Goal: Task Accomplishment & Management: Manage account settings

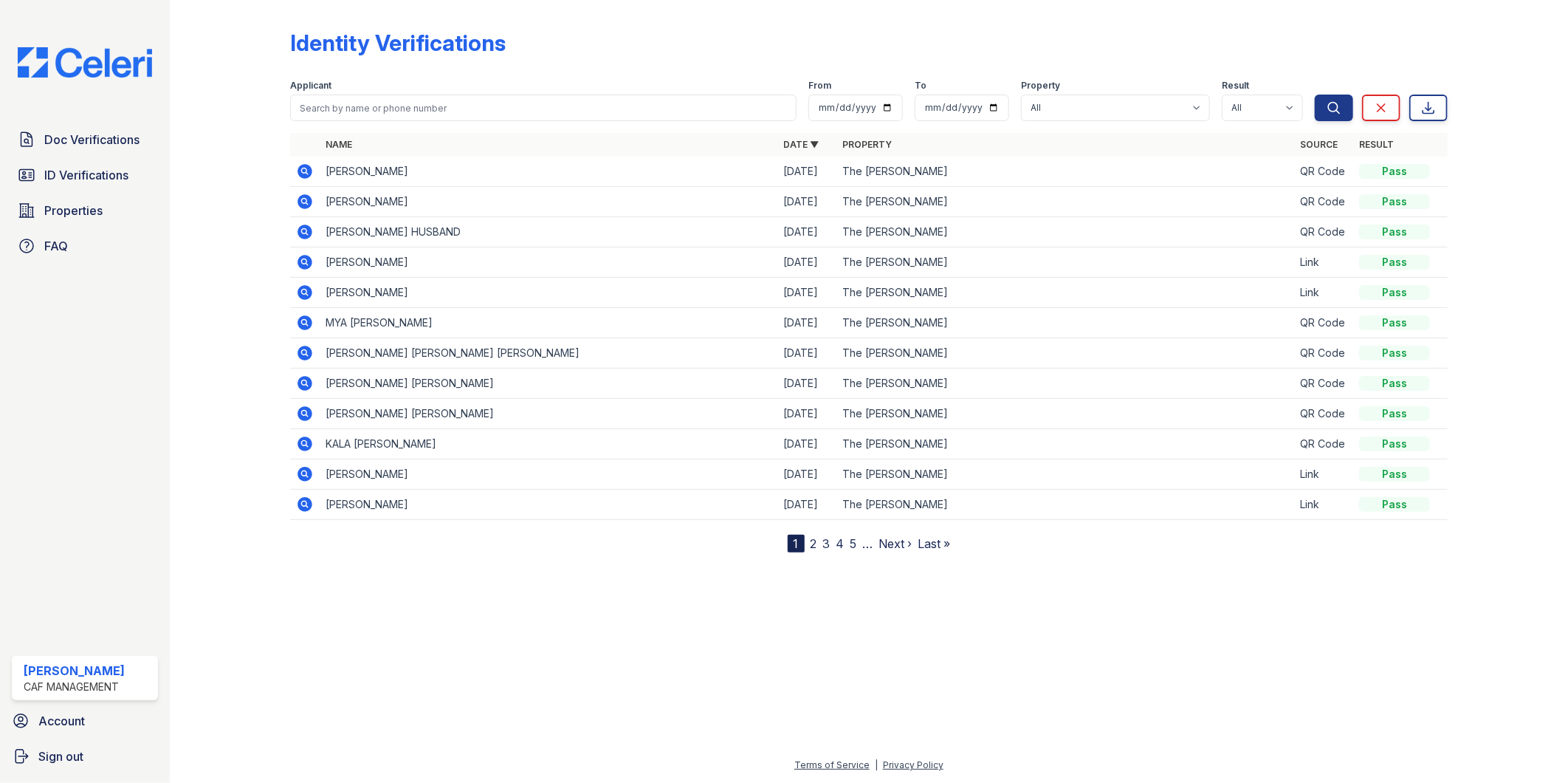
click at [64, 166] on span "ID Verifications" at bounding box center [86, 175] width 84 height 18
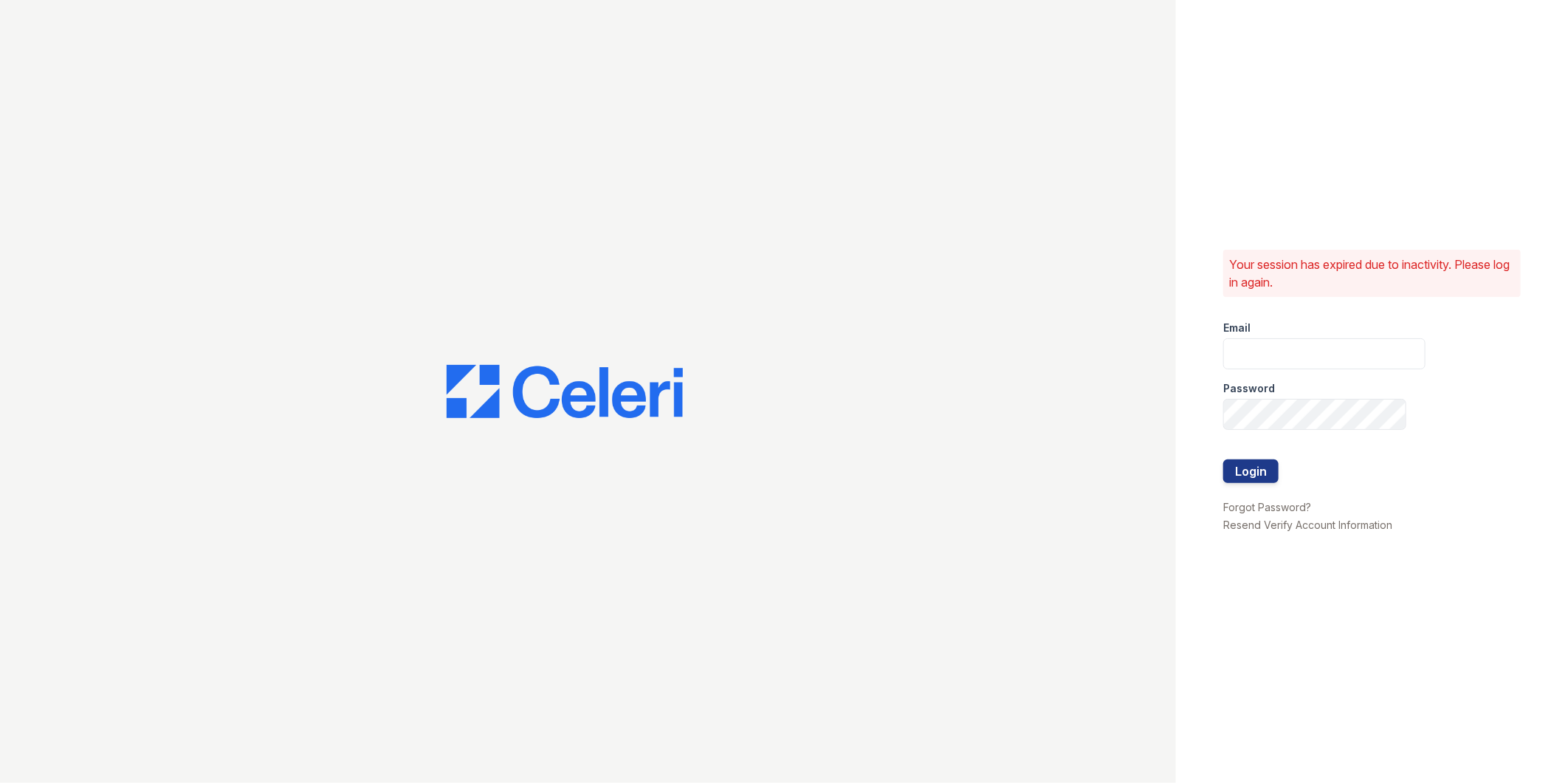
type input "[EMAIL_ADDRESS][DOMAIN_NAME]"
drag, startPoint x: 1258, startPoint y: 475, endPoint x: 1261, endPoint y: 460, distance: 15.3
click at [1259, 475] on button "Login" at bounding box center [1251, 471] width 55 height 24
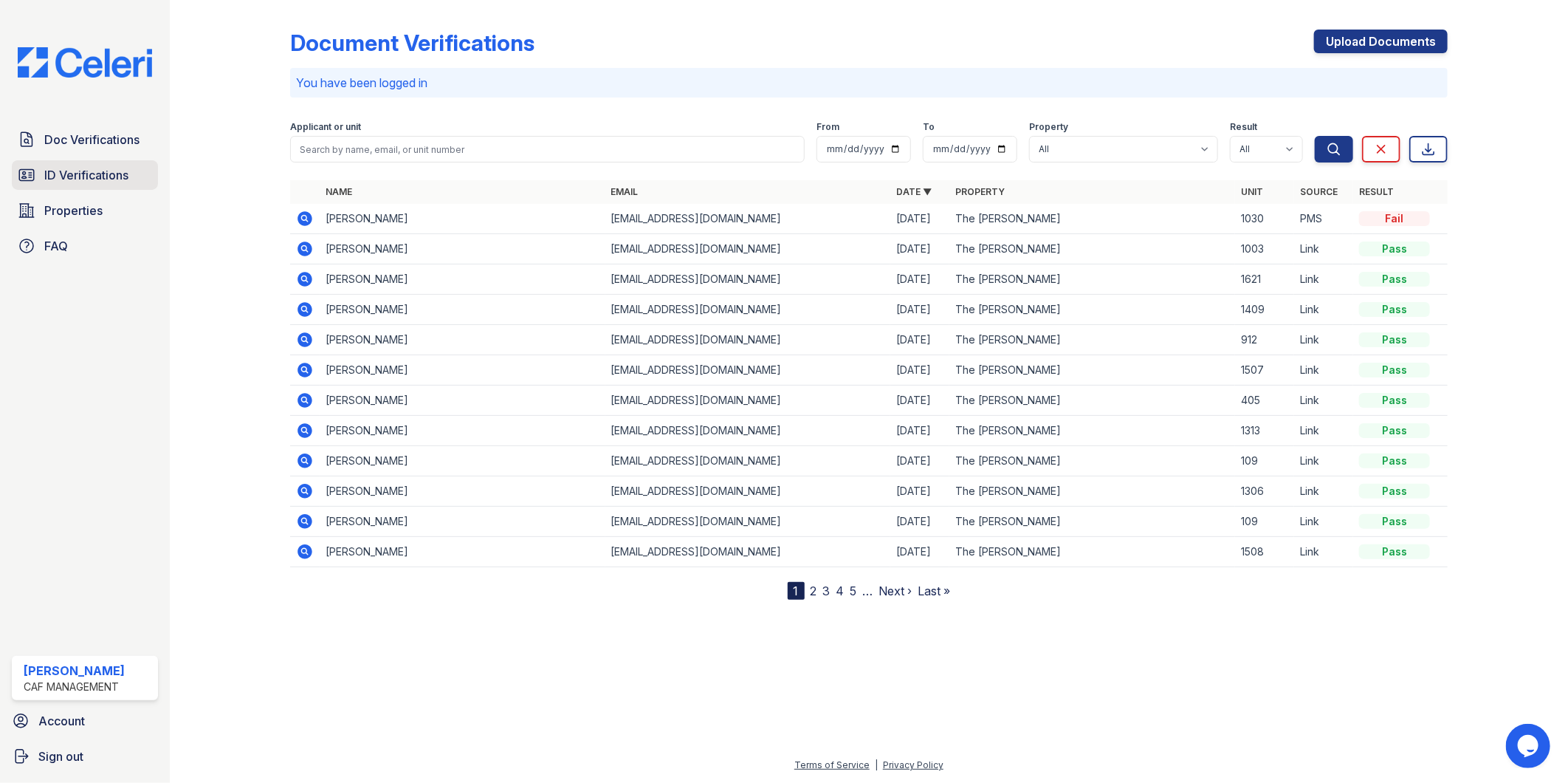
click at [82, 169] on span "ID Verifications" at bounding box center [86, 175] width 84 height 18
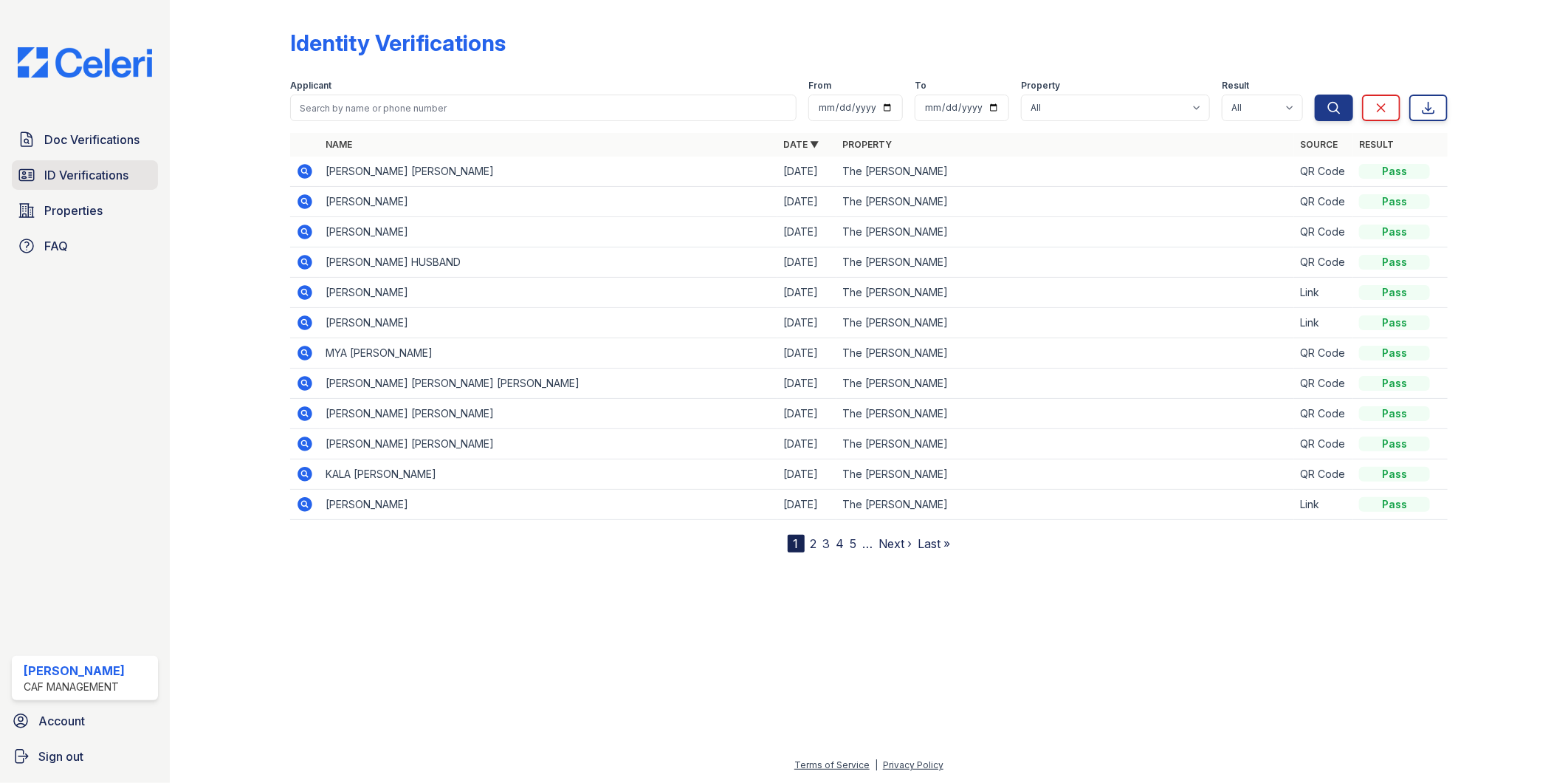
click at [107, 176] on span "ID Verifications" at bounding box center [86, 175] width 84 height 18
click at [550, 631] on div at bounding box center [869, 666] width 1351 height 180
click at [96, 146] on span "Doc Verifications" at bounding box center [91, 139] width 95 height 18
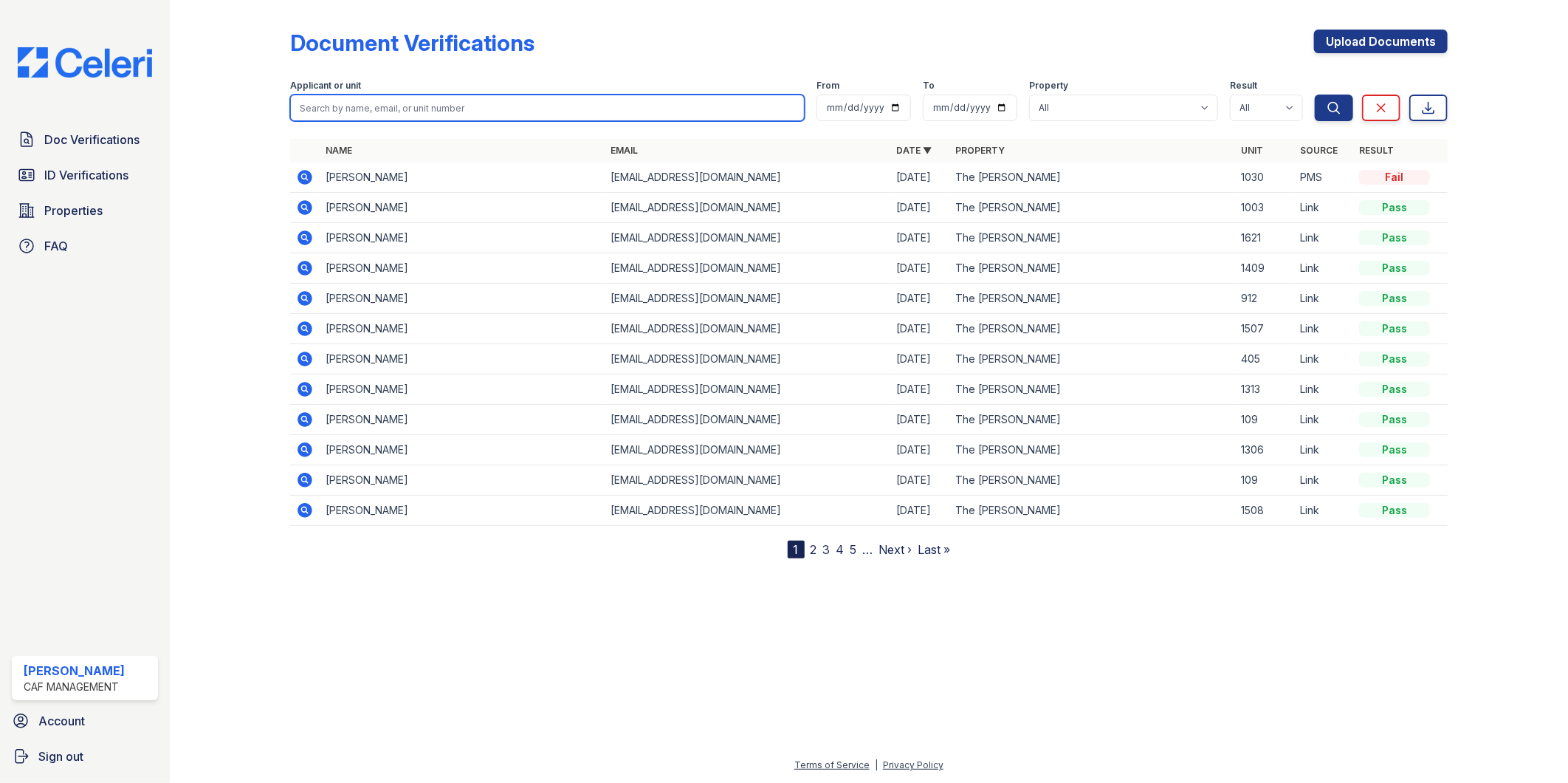
click at [343, 107] on input "search" at bounding box center [548, 108] width 516 height 27
type input "miguel"
click at [1315, 95] on button "Search" at bounding box center [1334, 108] width 38 height 27
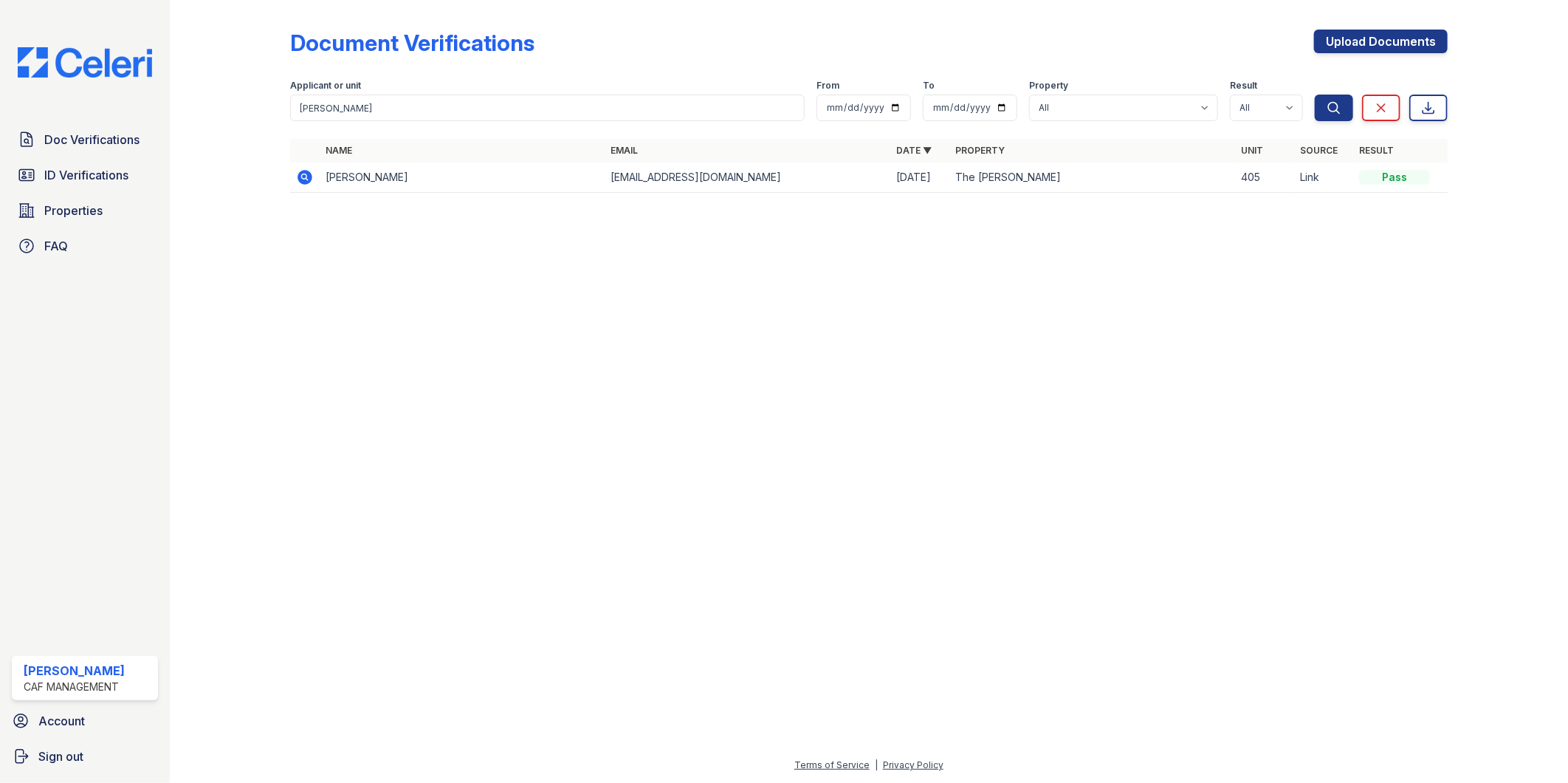
click at [305, 175] on icon at bounding box center [303, 176] width 4 height 4
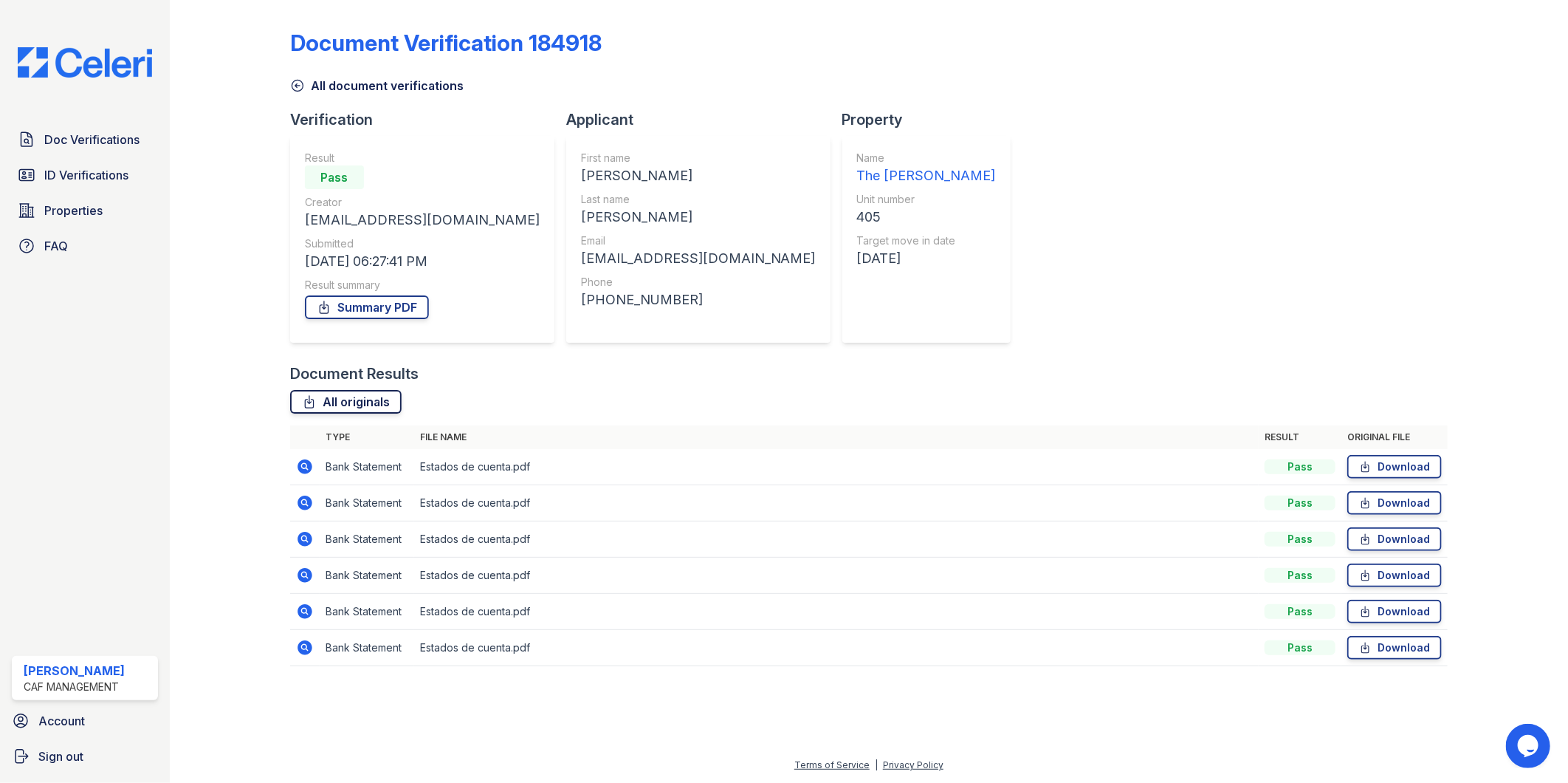
drag, startPoint x: 366, startPoint y: 401, endPoint x: 469, endPoint y: 181, distance: 242.9
click at [365, 401] on link "All originals" at bounding box center [346, 401] width 112 height 24
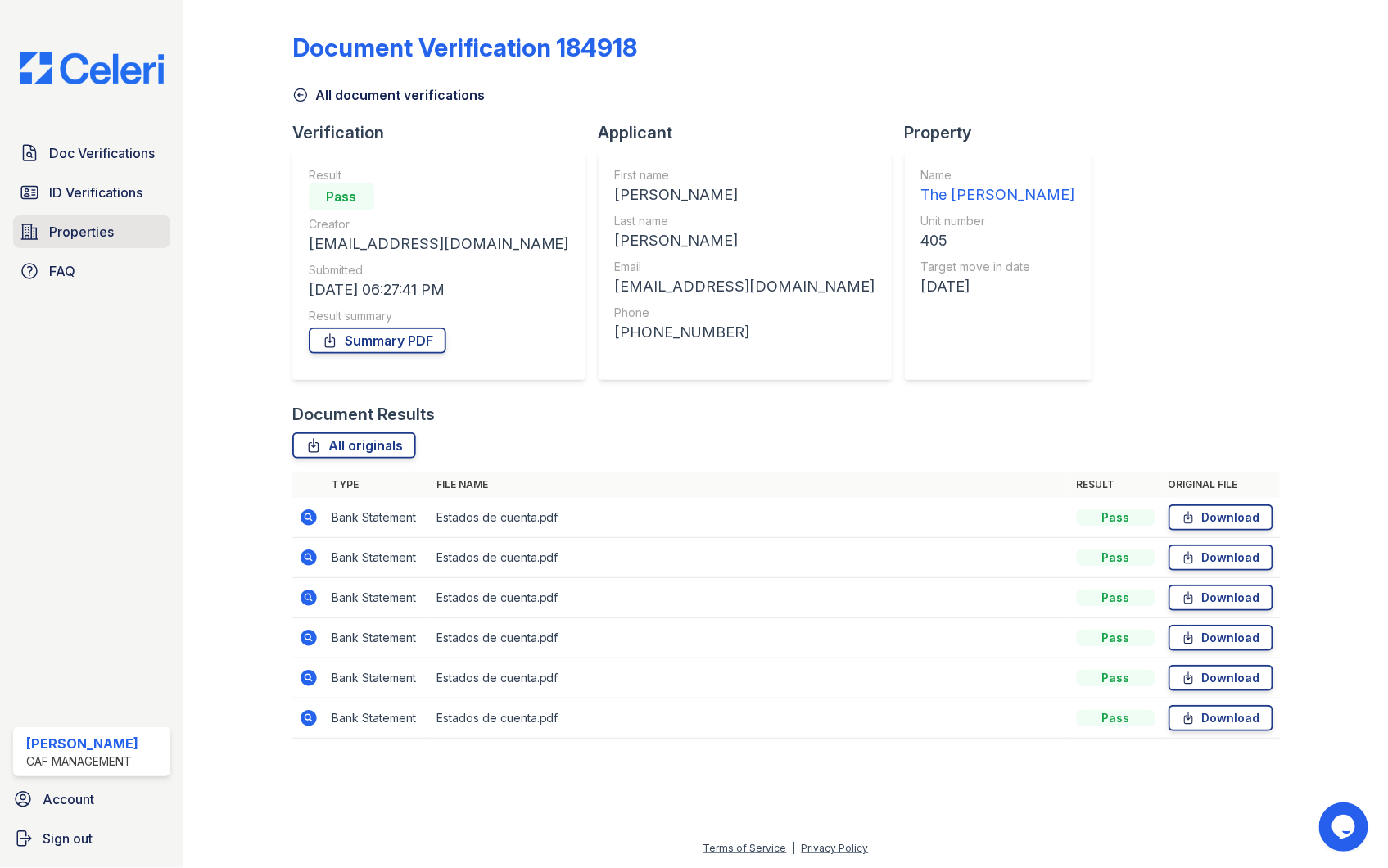
click at [77, 233] on span "Properties" at bounding box center [82, 232] width 65 height 20
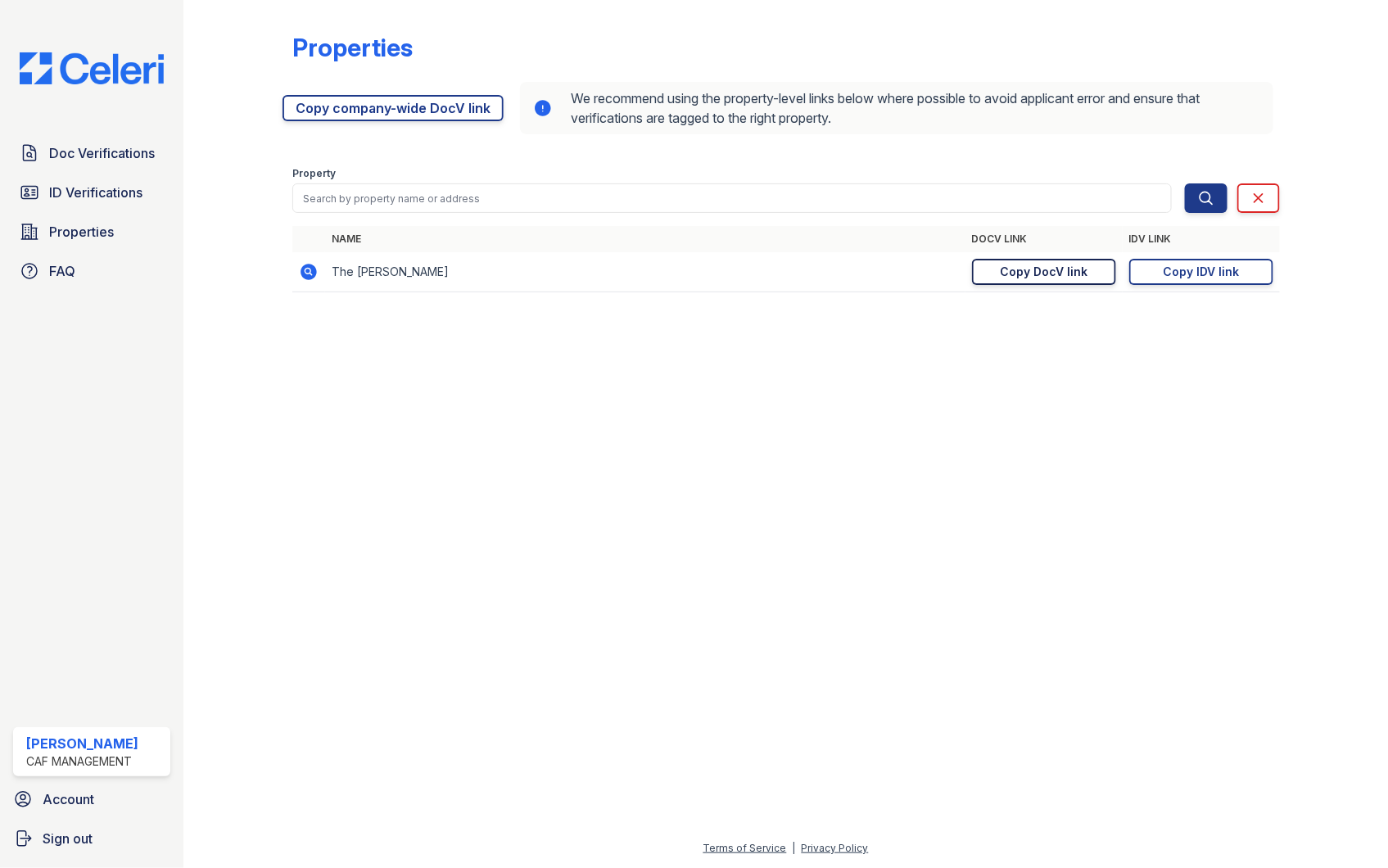
click at [1053, 279] on div "Copy DocV link" at bounding box center [1043, 272] width 88 height 17
click at [106, 159] on span "Doc Verifications" at bounding box center [101, 154] width 105 height 20
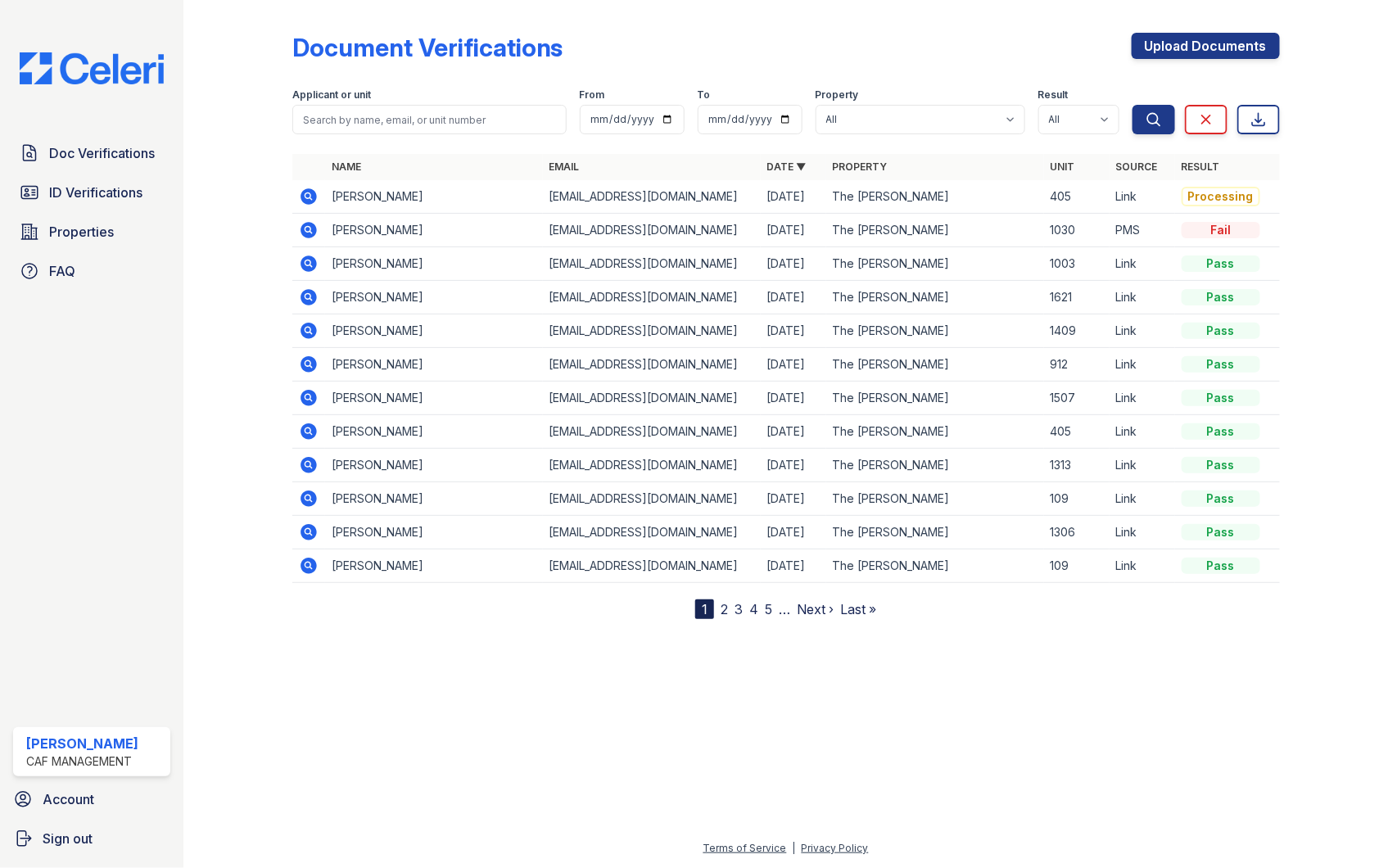
click at [301, 193] on icon at bounding box center [308, 196] width 17 height 17
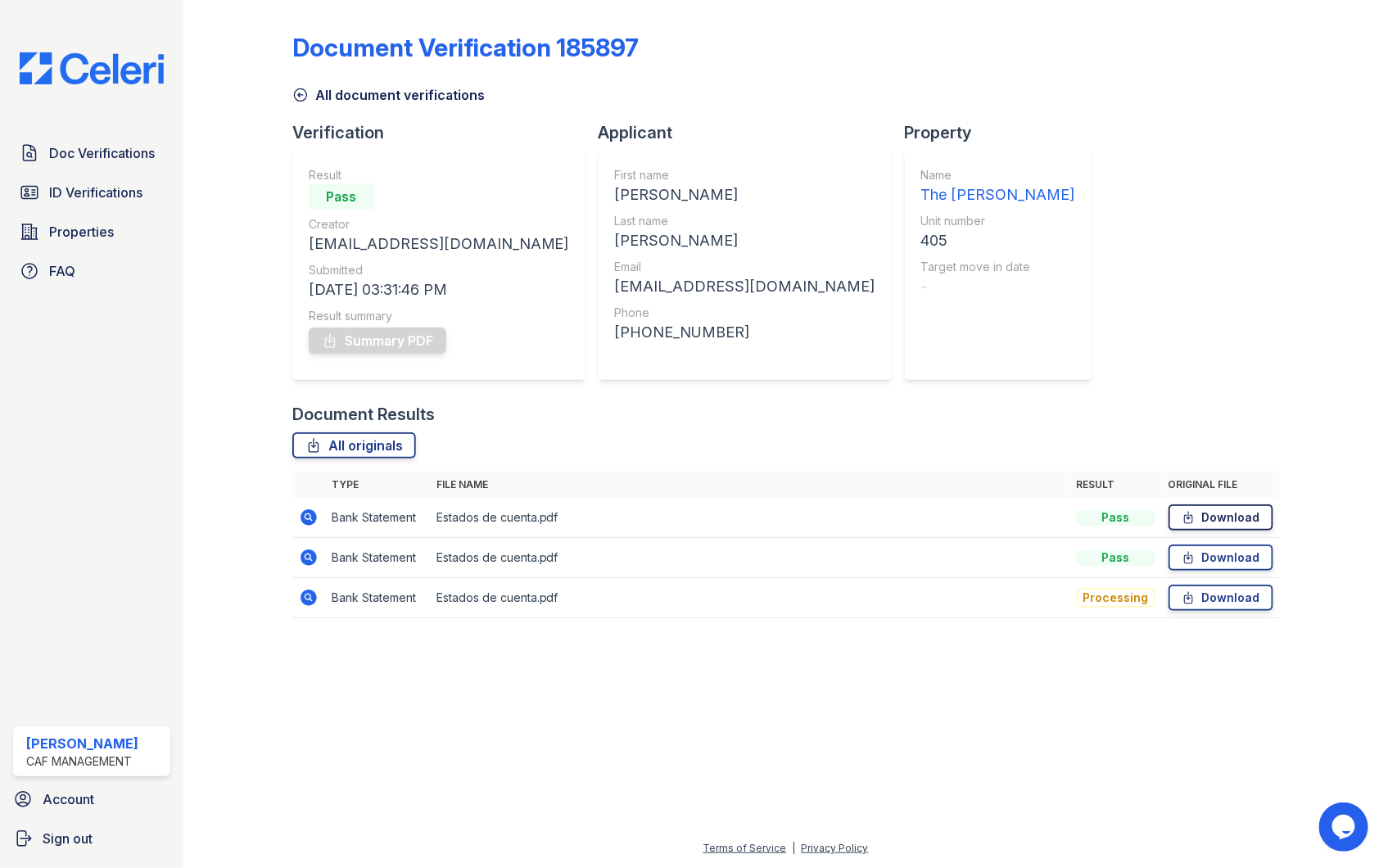
click at [1211, 522] on link "Download" at bounding box center [1221, 518] width 105 height 27
click at [1222, 554] on link "Download" at bounding box center [1221, 557] width 105 height 27
click at [1207, 597] on link "Download" at bounding box center [1221, 597] width 105 height 27
click at [62, 191] on span "ID Verifications" at bounding box center [95, 193] width 94 height 20
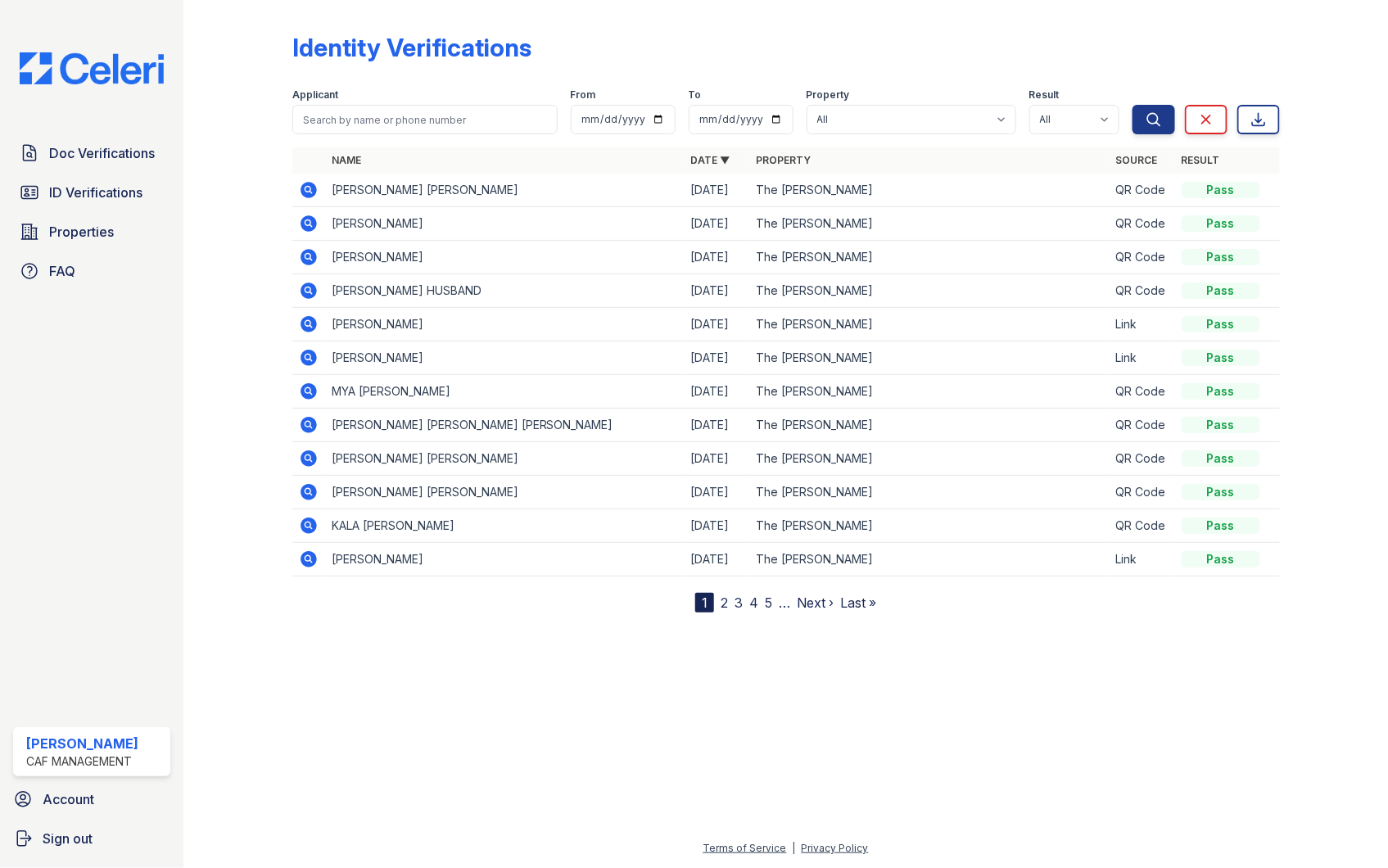
click at [76, 158] on span "Doc Verifications" at bounding box center [101, 154] width 105 height 20
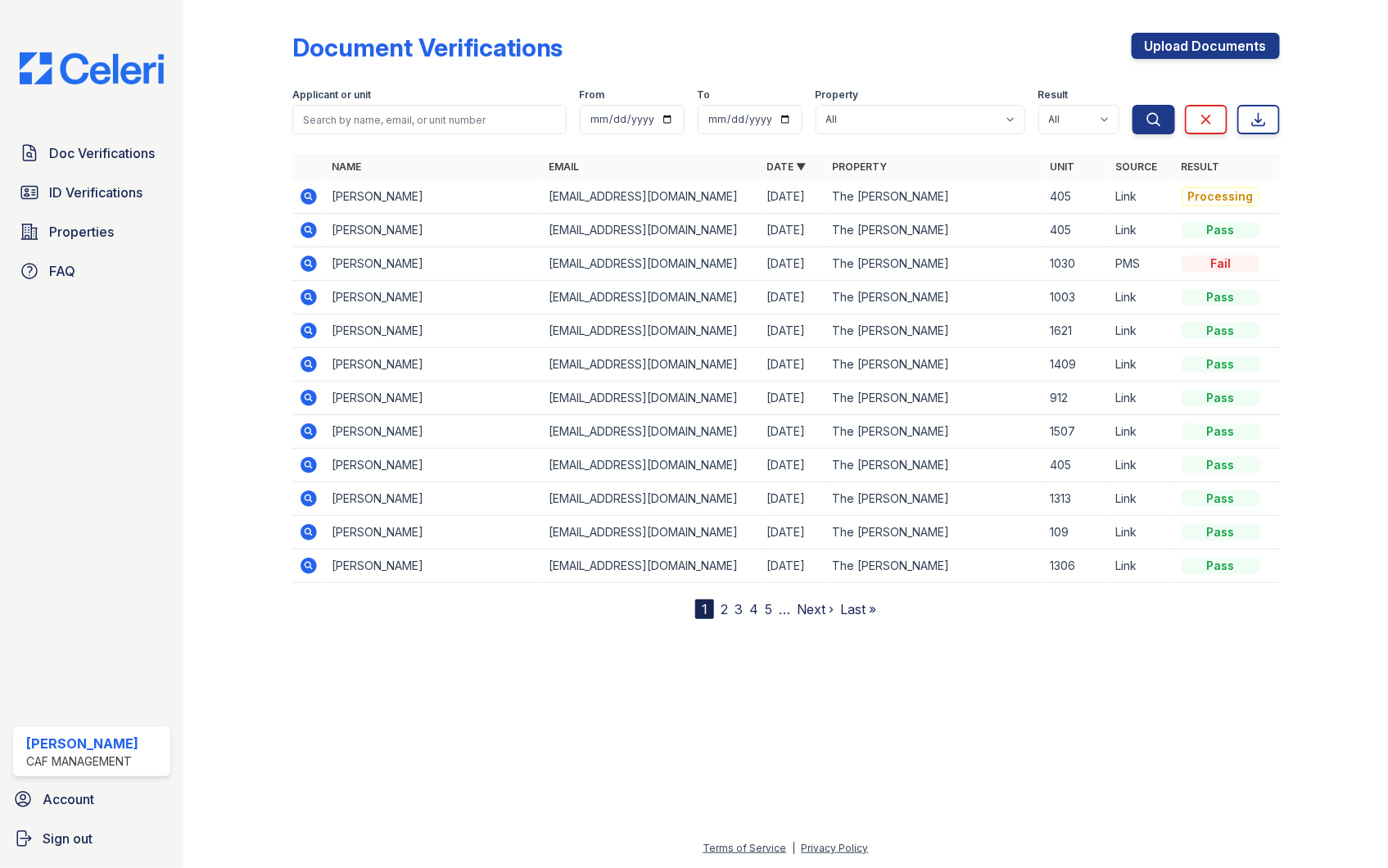
click at [313, 225] on icon at bounding box center [308, 230] width 17 height 17
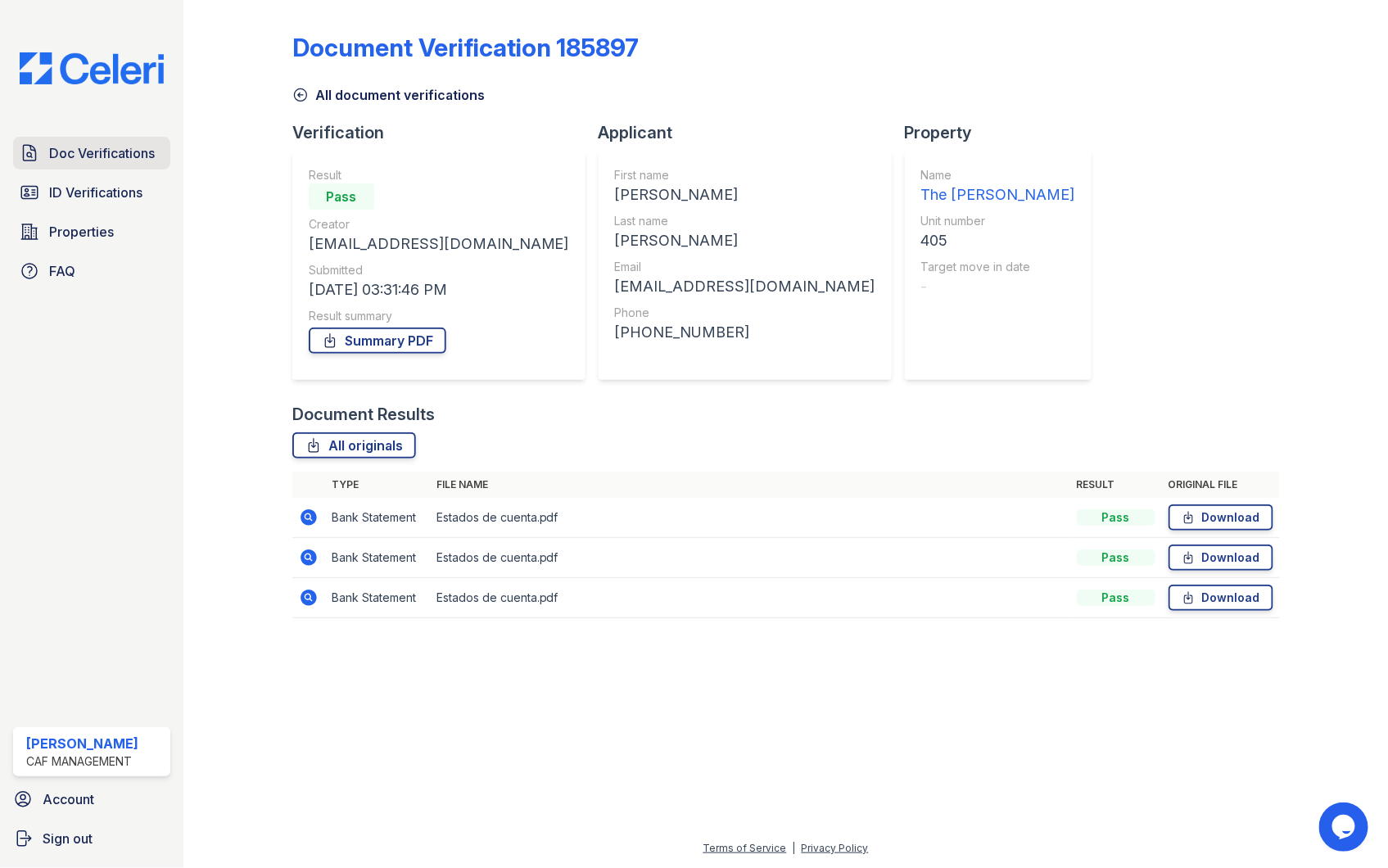
click at [86, 155] on span "Doc Verifications" at bounding box center [101, 154] width 105 height 20
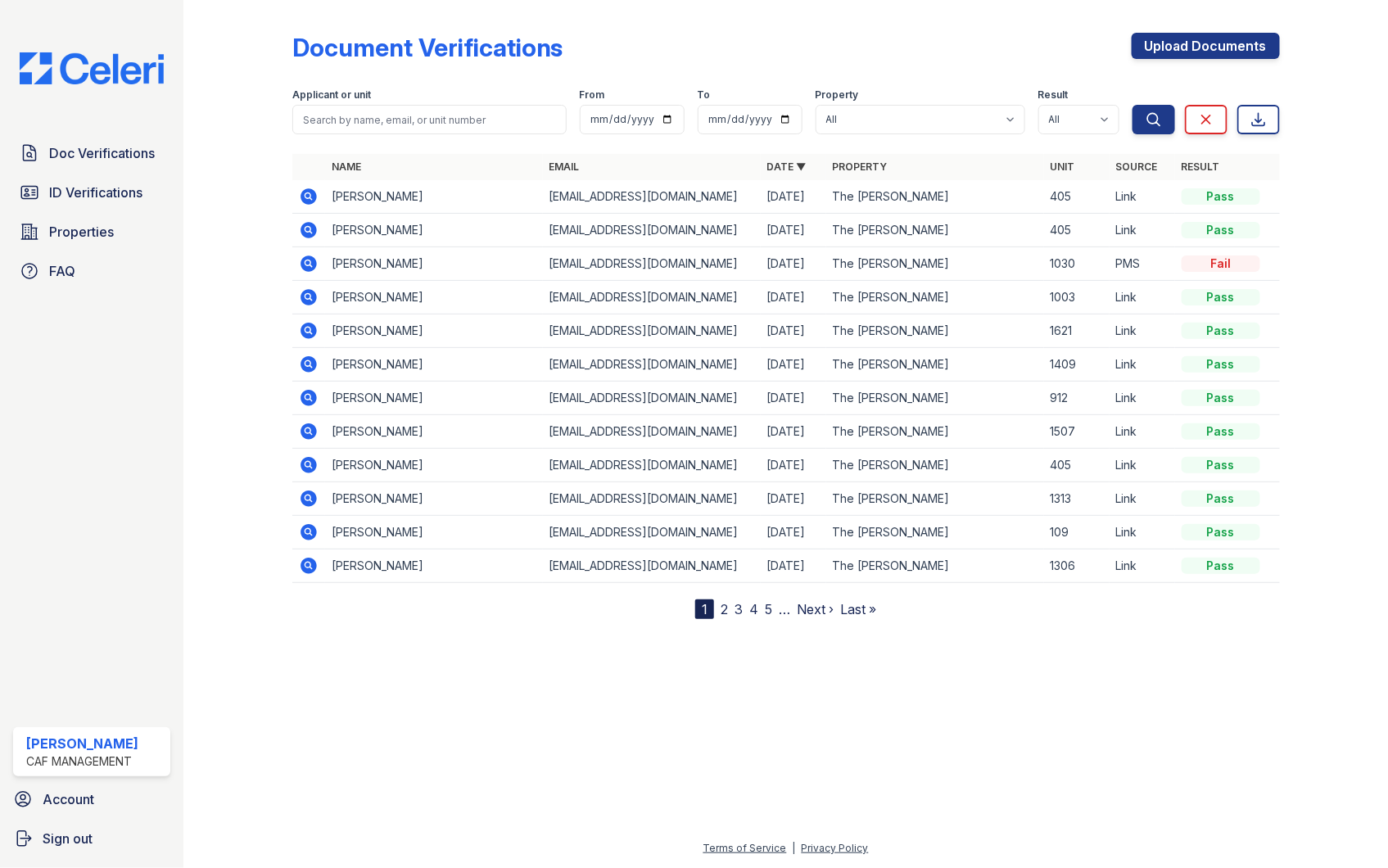
click at [305, 194] on icon at bounding box center [309, 197] width 20 height 20
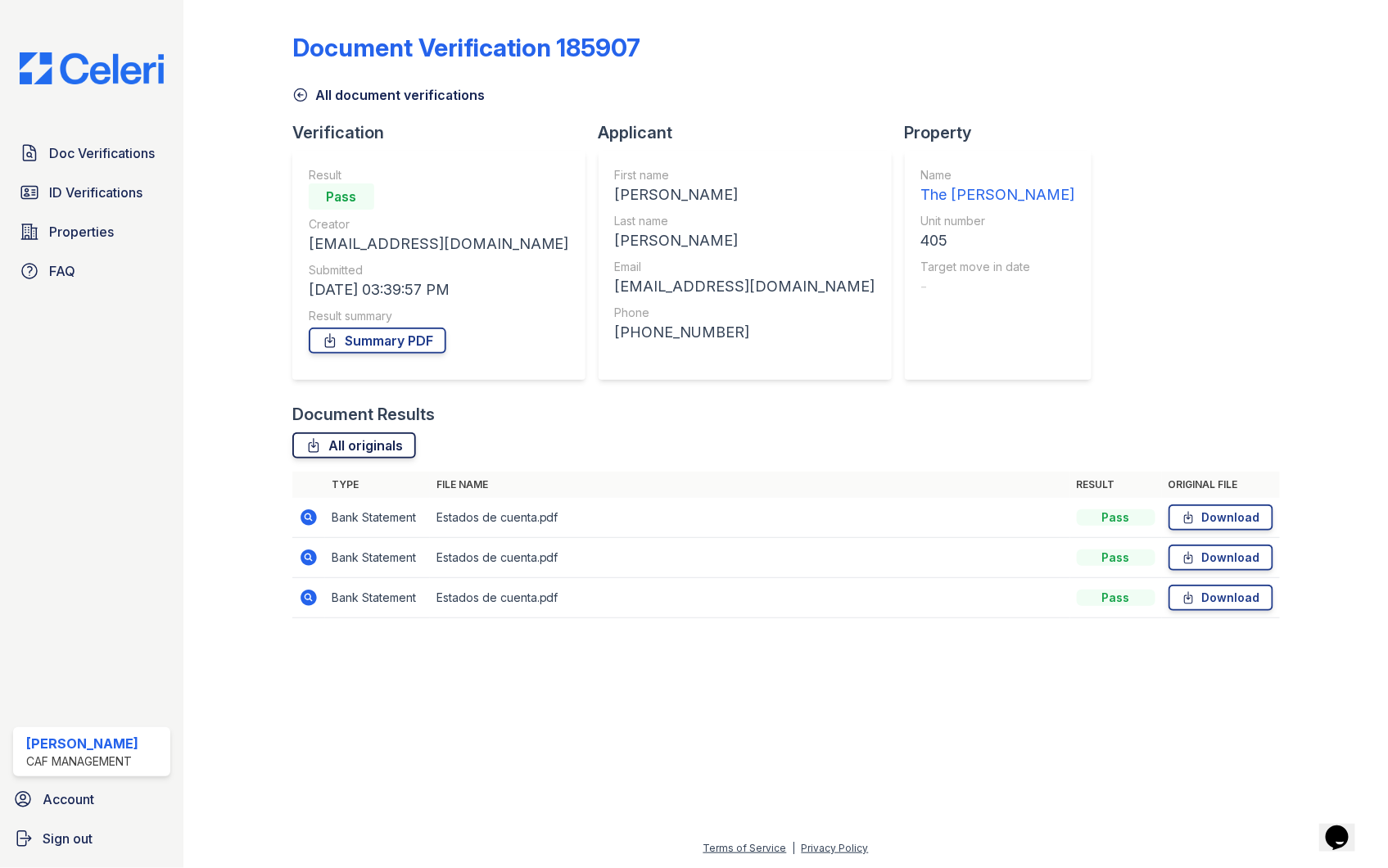
click at [355, 445] on link "All originals" at bounding box center [354, 445] width 124 height 27
click at [124, 157] on span "Doc Verifications" at bounding box center [101, 154] width 105 height 20
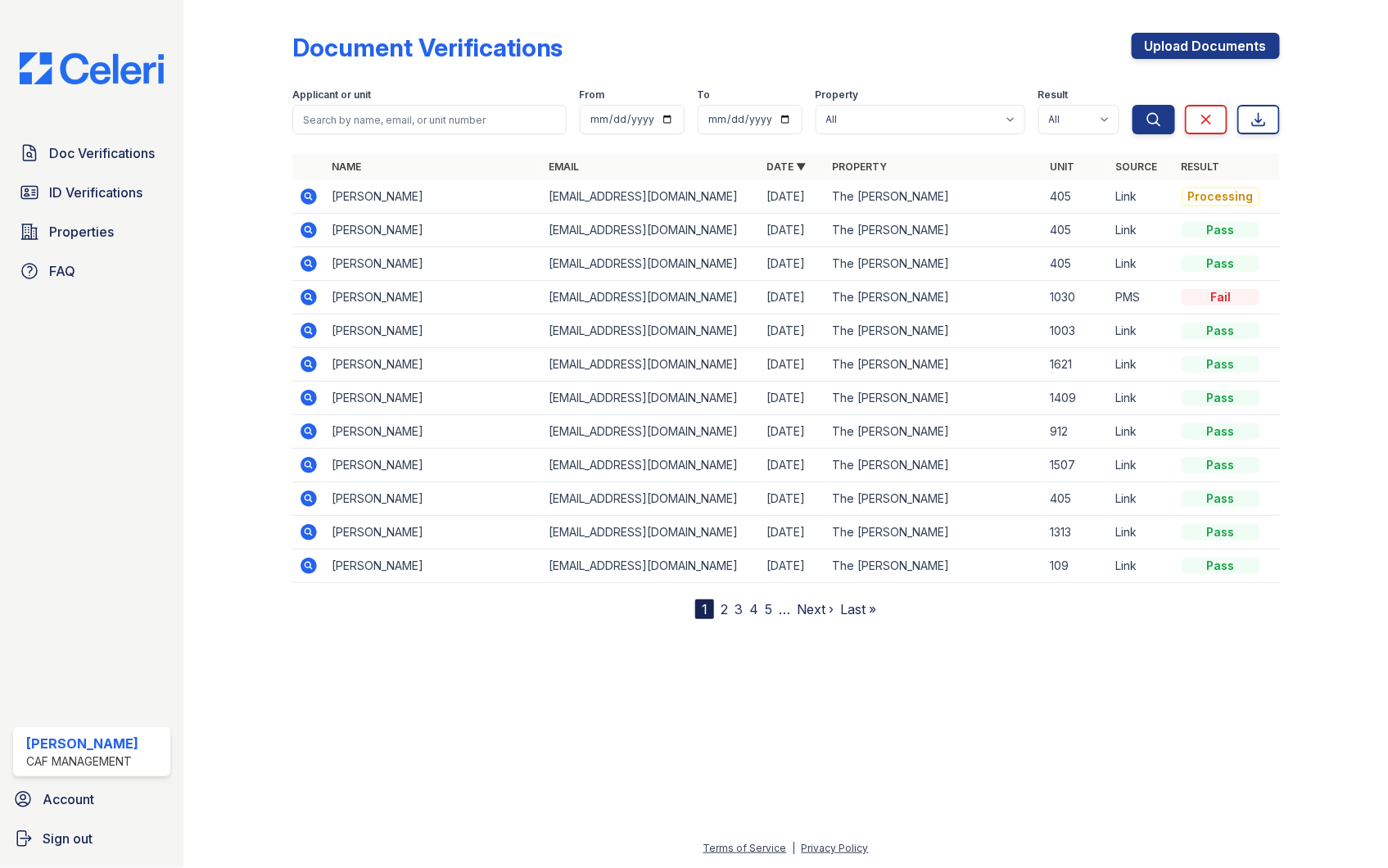
click at [310, 193] on icon at bounding box center [309, 197] width 20 height 20
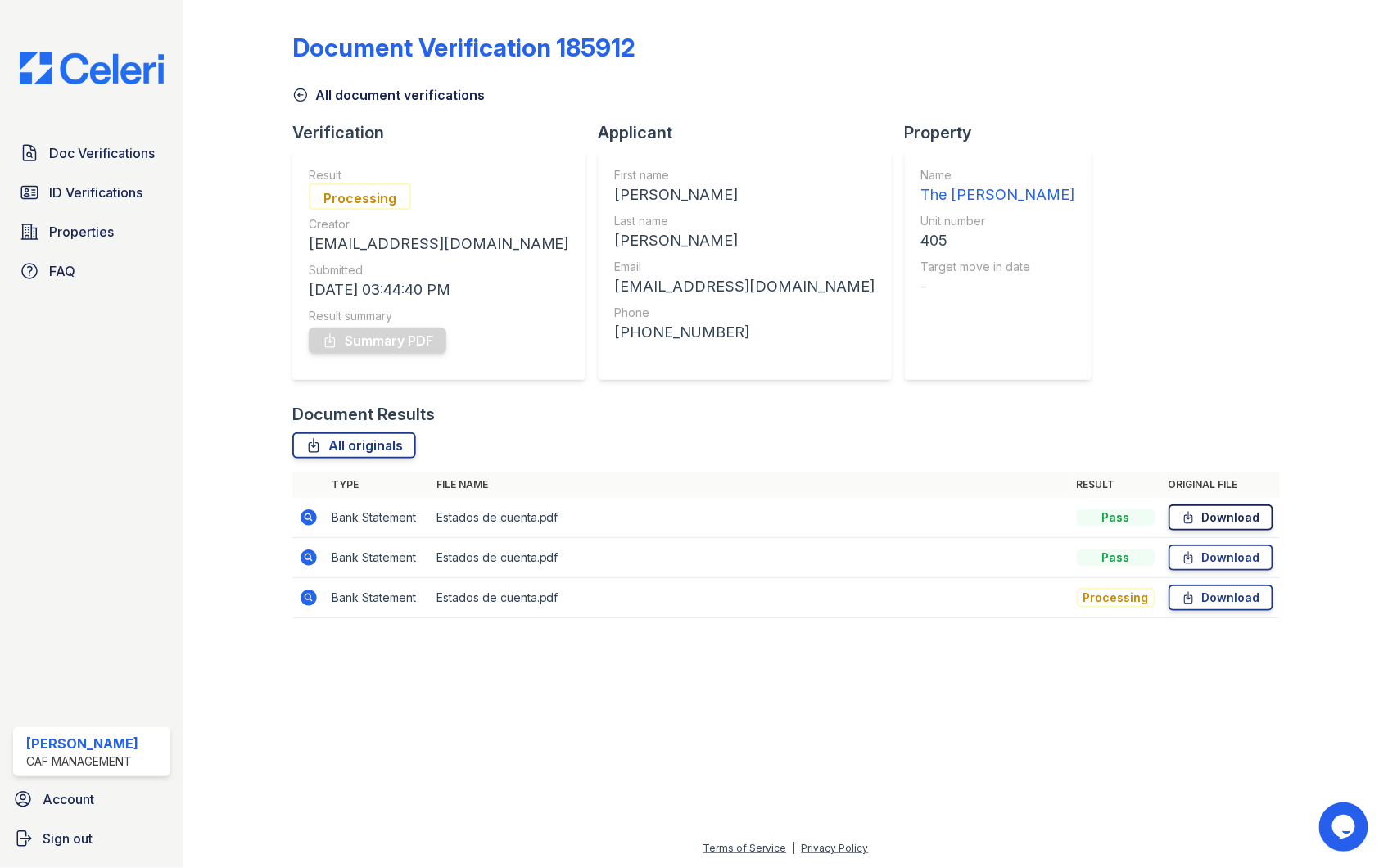
click at [1190, 516] on icon at bounding box center [1188, 518] width 8 height 12
click at [1224, 558] on link "Download" at bounding box center [1221, 557] width 105 height 27
click at [1216, 593] on link "Download" at bounding box center [1221, 597] width 105 height 27
